Goal: Task Accomplishment & Management: Complete application form

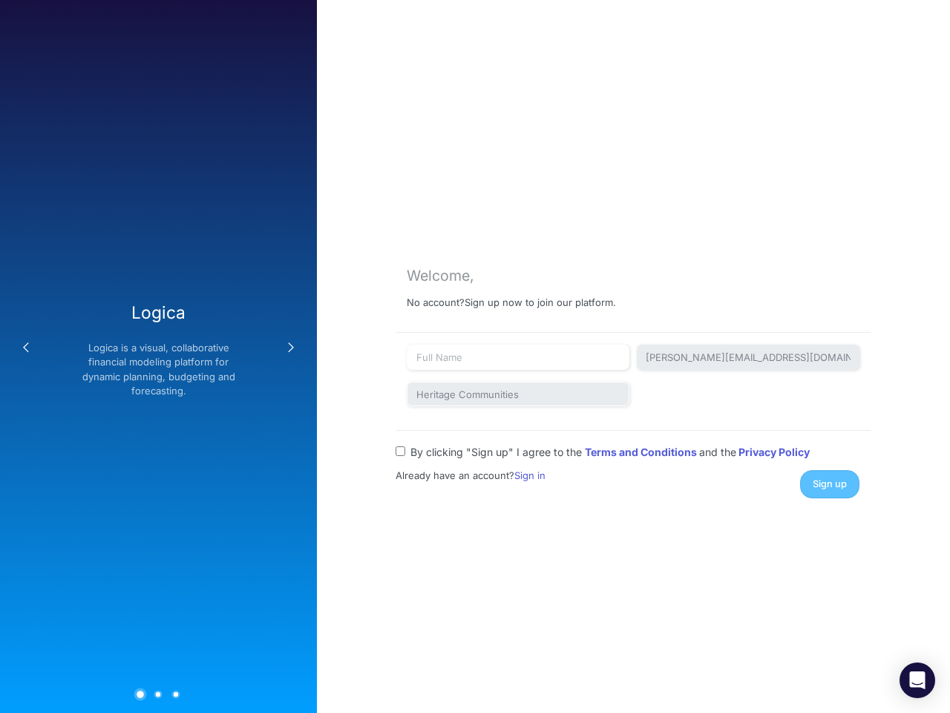
click at [26, 347] on button "Previous" at bounding box center [26, 348] width 30 height 30
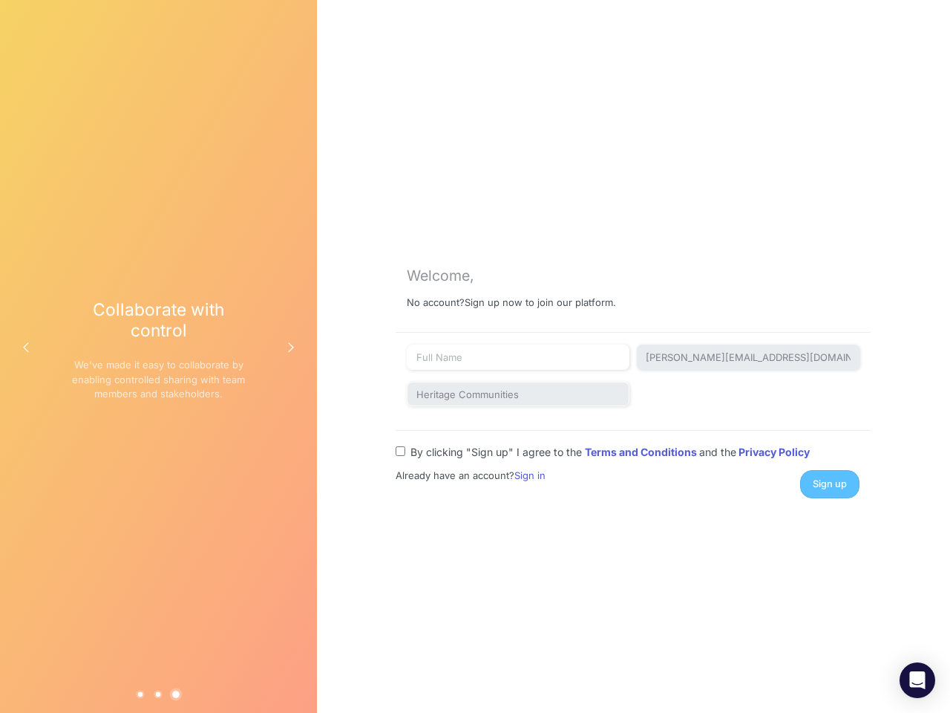
click at [158, 356] on div "Collaborate with control We've made it easy to collaborate by enabling controll…" at bounding box center [158, 356] width 174 height 114
click at [291, 347] on button "Next" at bounding box center [291, 348] width 30 height 30
click at [140, 693] on button "1" at bounding box center [141, 694] width 8 height 8
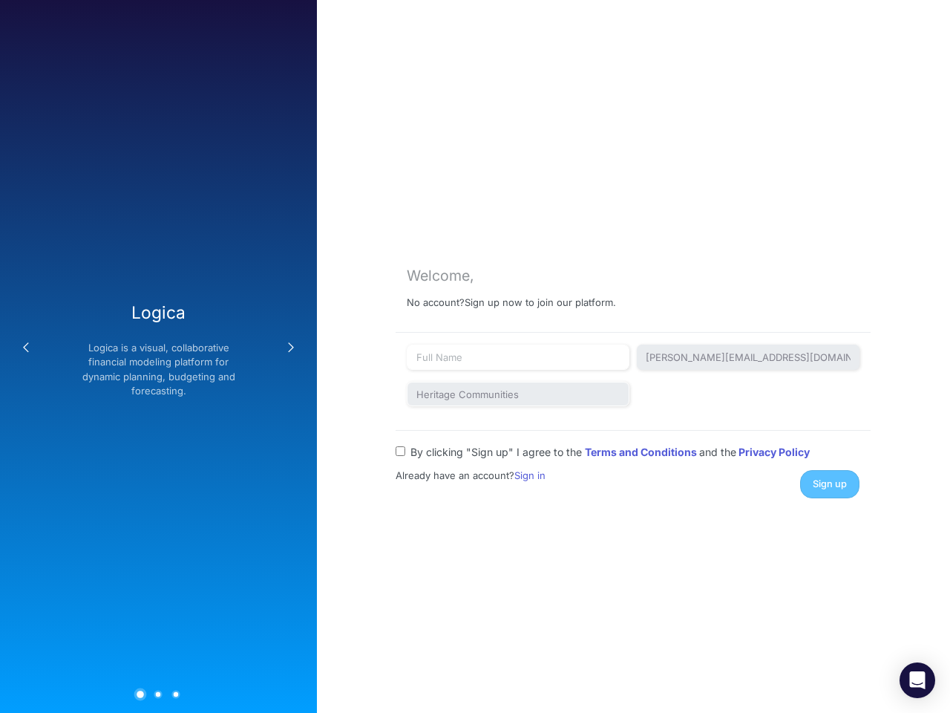
click at [158, 693] on button "2" at bounding box center [158, 694] width 8 height 8
click at [176, 693] on button "3" at bounding box center [176, 694] width 8 height 8
click at [830, 483] on div "Sign up" at bounding box center [749, 483] width 243 height 27
click at [917, 680] on icon "Open Intercom Messenger" at bounding box center [918, 680] width 16 height 18
